Goal: Download file/media

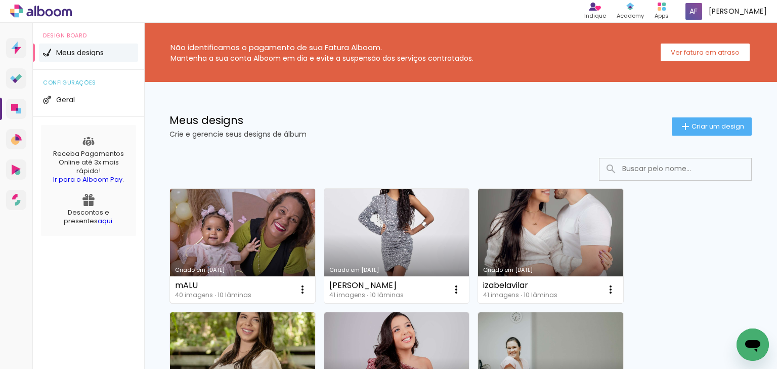
click at [216, 239] on link "Criado em [DATE]" at bounding box center [242, 246] width 145 height 114
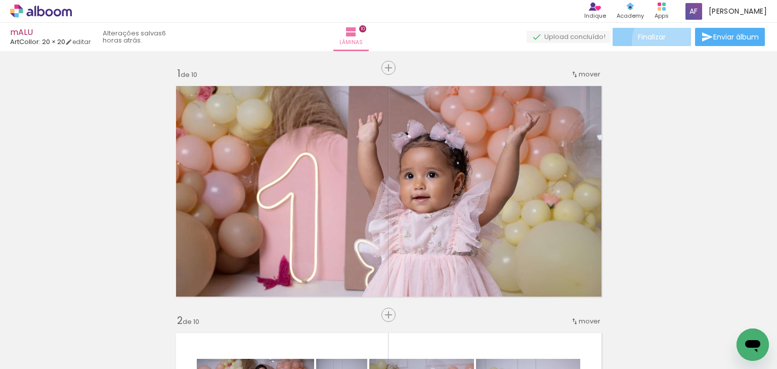
click at [659, 40] on span "Finalizar" at bounding box center [652, 36] width 28 height 7
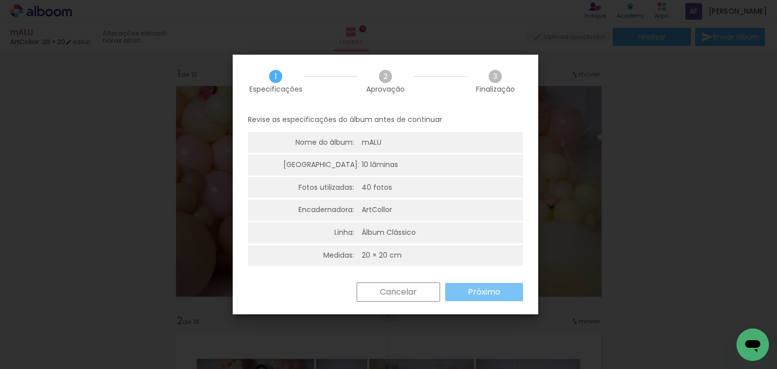
click at [467, 292] on paper-button "Próximo" at bounding box center [484, 292] width 78 height 18
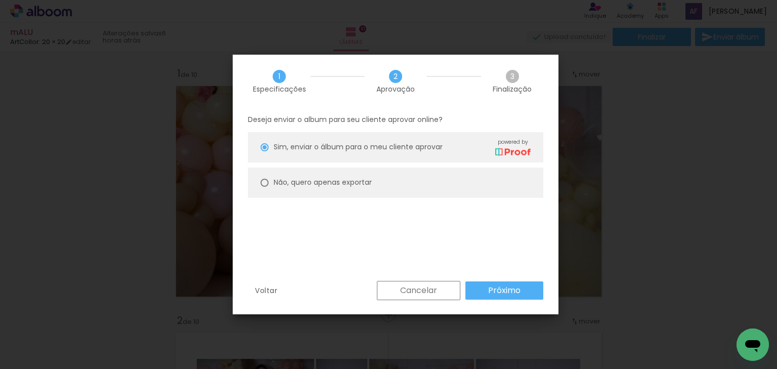
click at [412, 185] on paper-radio-button "Não, quero apenas exportar" at bounding box center [395, 182] width 295 height 30
type paper-radio-button "on"
click at [0, 0] on slot "Próximo" at bounding box center [0, 0] width 0 height 0
type input "Alta, 300 DPI"
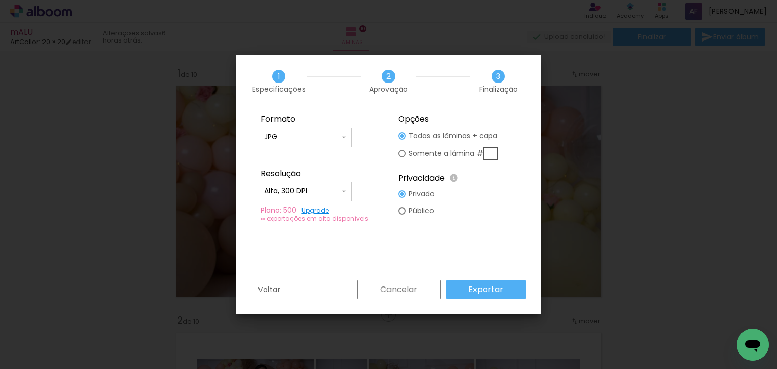
click at [0, 0] on slot "Exportar" at bounding box center [0, 0] width 0 height 0
